Goal: Find specific page/section: Find specific page/section

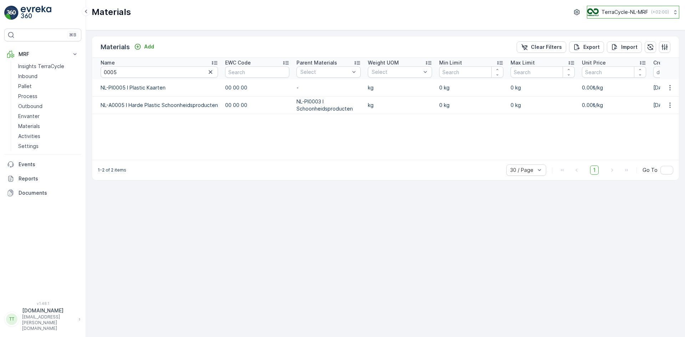
click at [456, 12] on p "TerraCycle-NL-MRF" at bounding box center [625, 12] width 47 height 7
type input "uk"
click at [456, 66] on span "Europe/London (+01:00)" at bounding box center [631, 66] width 79 height 6
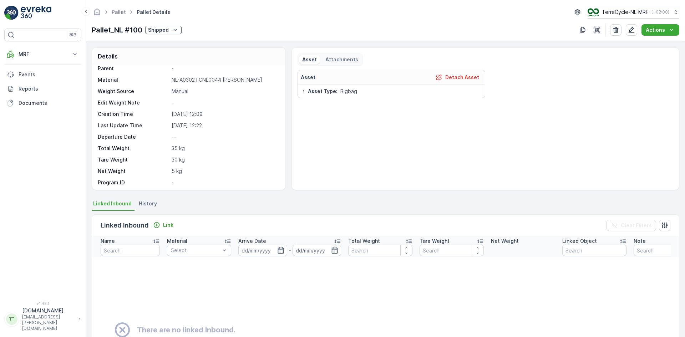
scroll to position [7, 0]
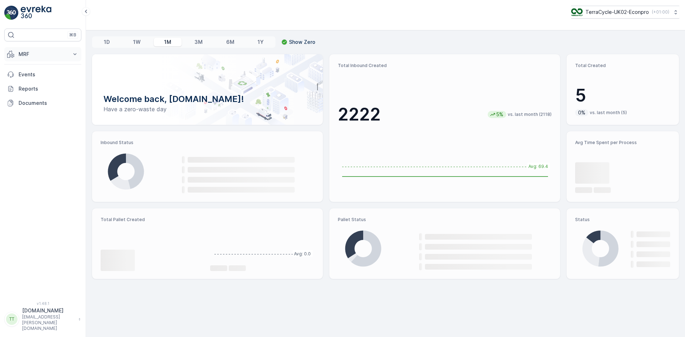
click at [42, 51] on p "MRF" at bounding box center [43, 54] width 49 height 7
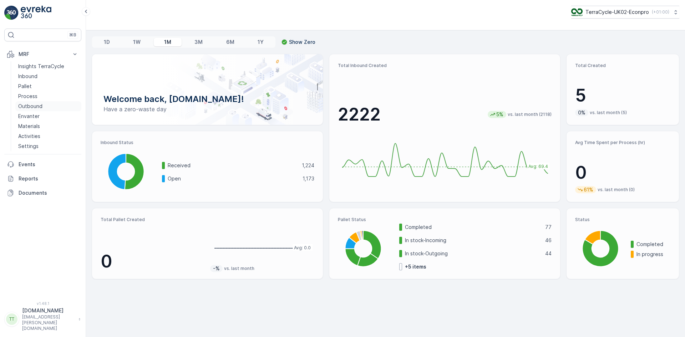
click at [38, 104] on p "Outbound" at bounding box center [30, 106] width 24 height 7
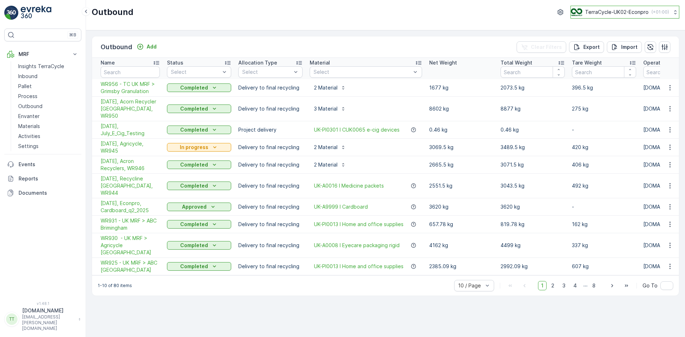
click at [609, 14] on p "TerraCycle-UK02-Econpro" at bounding box center [617, 12] width 64 height 7
type input "nl"
click at [615, 45] on span "TerraCycle-NL-MRF" at bounding box center [615, 43] width 80 height 7
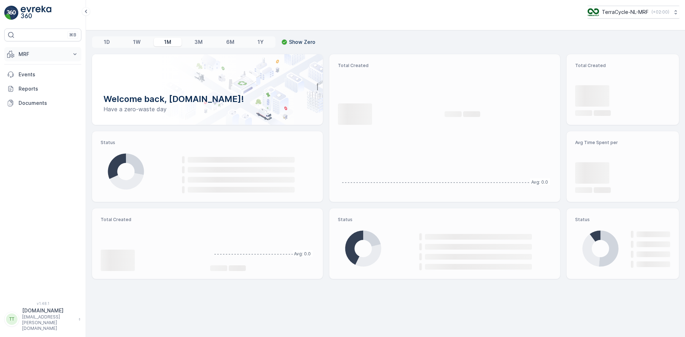
click at [43, 54] on p "MRF" at bounding box center [43, 54] width 49 height 7
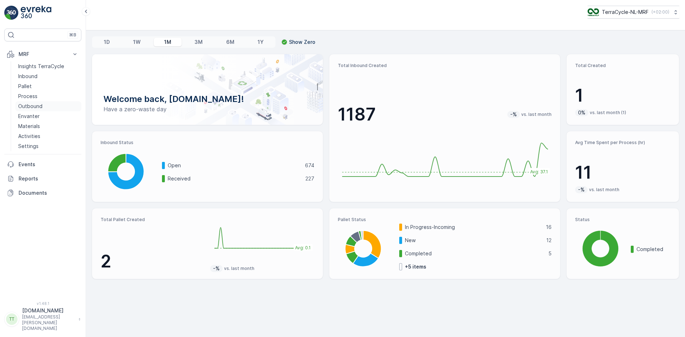
click at [34, 106] on p "Outbound" at bounding box center [30, 106] width 24 height 7
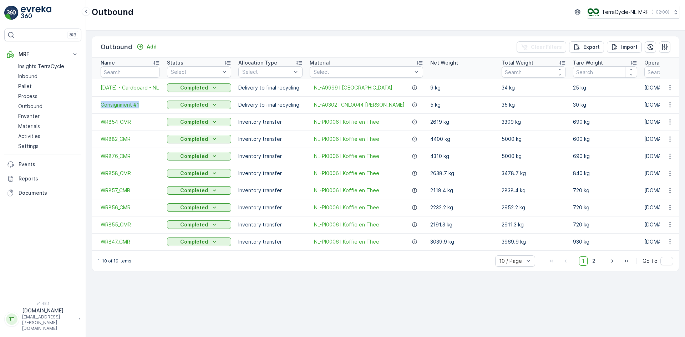
drag, startPoint x: 98, startPoint y: 104, endPoint x: 140, endPoint y: 106, distance: 41.8
click at [140, 106] on td "Consignment #1" at bounding box center [127, 104] width 71 height 17
copy span "Consignment #1"
click at [124, 106] on span "Consignment #1" at bounding box center [130, 104] width 59 height 7
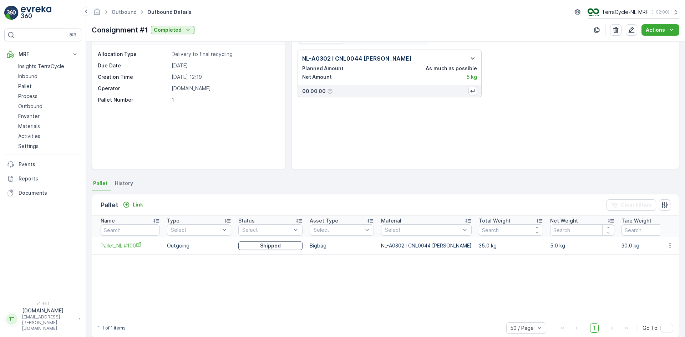
scroll to position [31, 0]
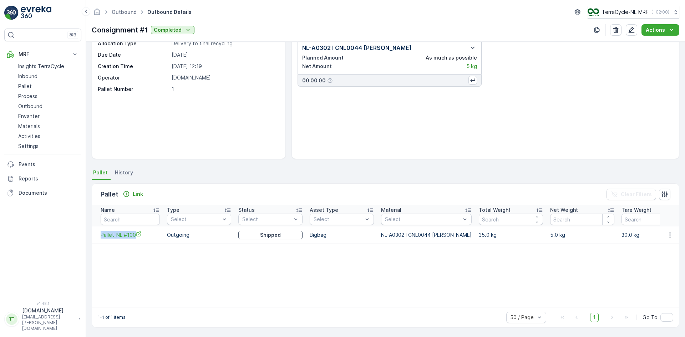
drag, startPoint x: 98, startPoint y: 238, endPoint x: 136, endPoint y: 240, distance: 37.2
click at [136, 240] on td "Pallet_NL #100" at bounding box center [127, 235] width 71 height 17
copy span "Pallet_NL #100"
click at [40, 90] on link "Pallet" at bounding box center [48, 86] width 66 height 10
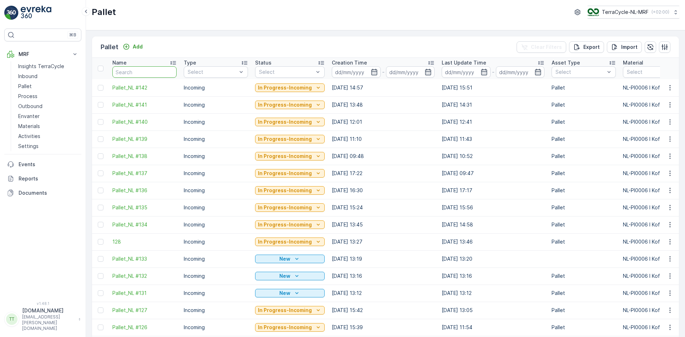
click at [146, 70] on input "text" at bounding box center [144, 71] width 64 height 11
type input "[PERSON_NAME]"
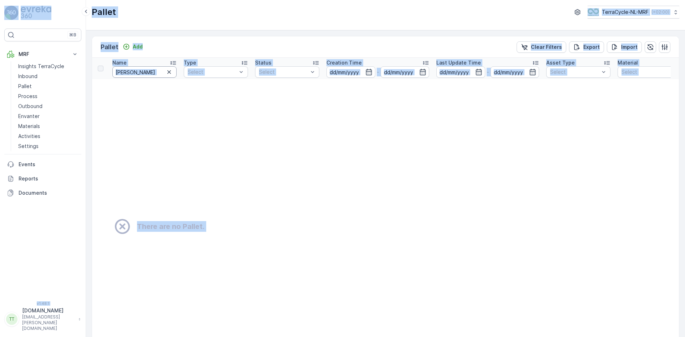
click at [149, 71] on input "[PERSON_NAME]" at bounding box center [144, 71] width 64 height 11
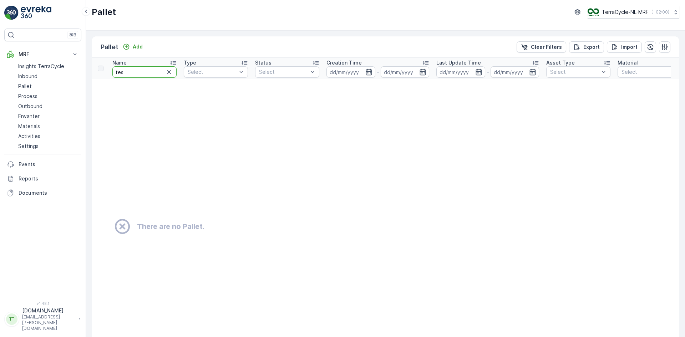
type input "test"
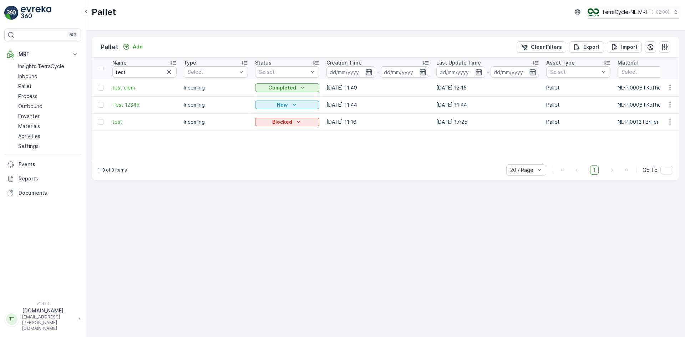
click at [126, 88] on span "test clem" at bounding box center [144, 87] width 64 height 7
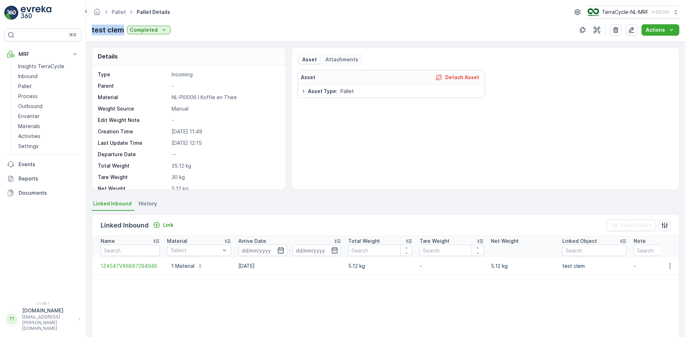
drag, startPoint x: 90, startPoint y: 29, endPoint x: 122, endPoint y: 32, distance: 32.3
click at [122, 32] on div "Pallet Pallet Details TerraCycle-NL-MRF ( +02:00 ) test [PERSON_NAME] Completed…" at bounding box center [385, 21] width 599 height 42
copy p "test clem"
